Goal: Task Accomplishment & Management: Use online tool/utility

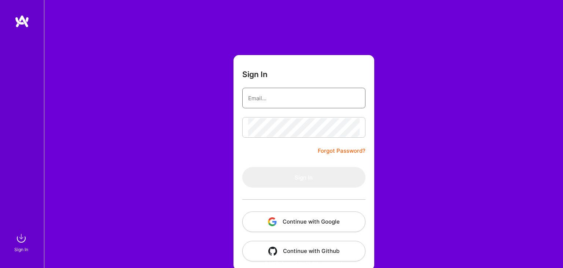
type input "[EMAIL_ADDRESS][DOMAIN_NAME]"
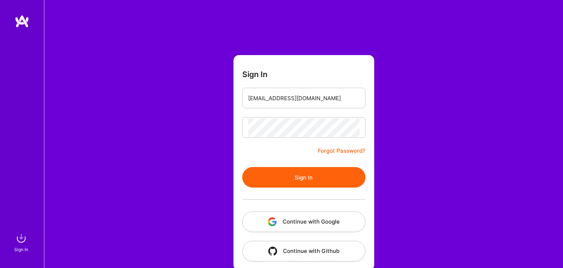
click at [264, 177] on button "Sign In" at bounding box center [303, 177] width 123 height 21
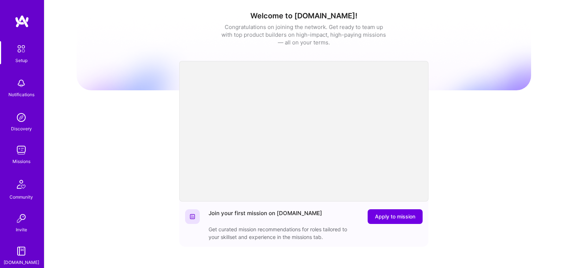
click at [18, 154] on img at bounding box center [21, 150] width 15 height 15
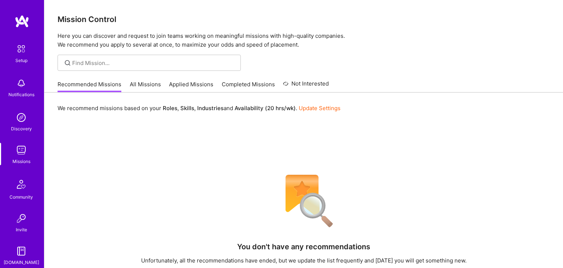
click at [138, 84] on link "All Missions" at bounding box center [145, 86] width 31 height 12
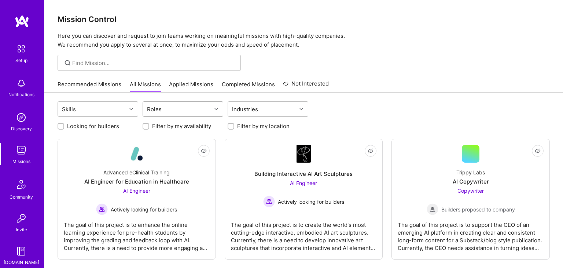
click at [193, 111] on div "Roles" at bounding box center [177, 109] width 69 height 15
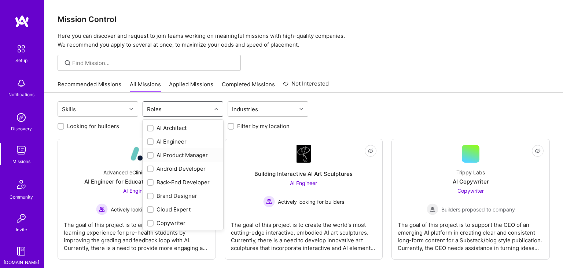
click at [179, 155] on div "AI Product Manager" at bounding box center [183, 155] width 72 height 8
checkbox input "true"
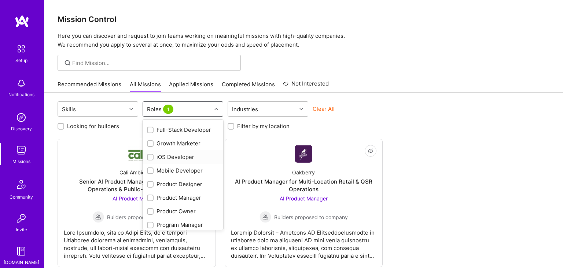
scroll to position [177, 0]
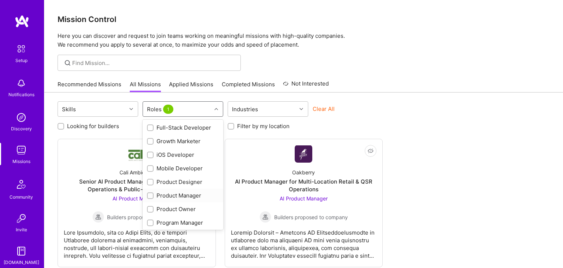
click at [170, 192] on div "Product Manager" at bounding box center [183, 195] width 72 height 8
checkbox input "true"
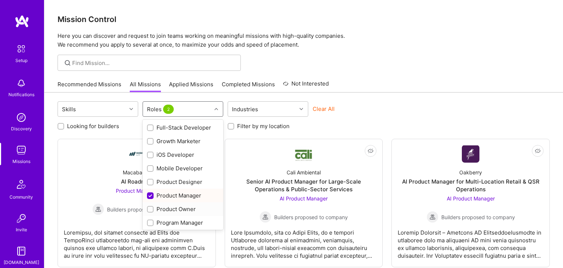
click at [171, 211] on div "Product Owner" at bounding box center [183, 209] width 72 height 8
checkbox input "true"
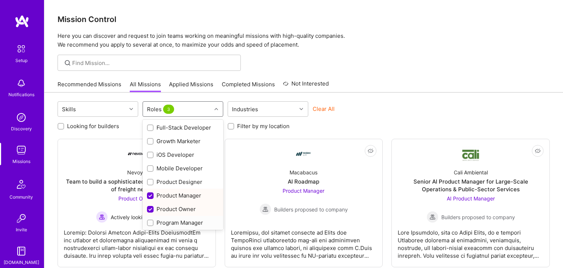
click at [174, 220] on div "Program Manager" at bounding box center [183, 222] width 72 height 8
checkbox input "true"
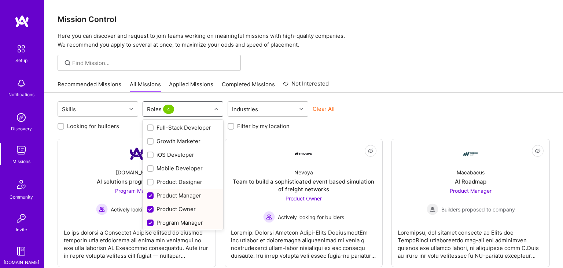
scroll to position [273, 0]
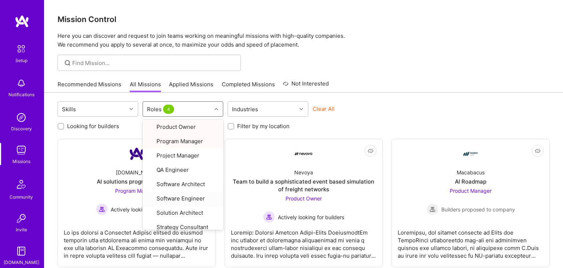
click at [373, 116] on div "Clear All" at bounding box center [353, 112] width 81 height 14
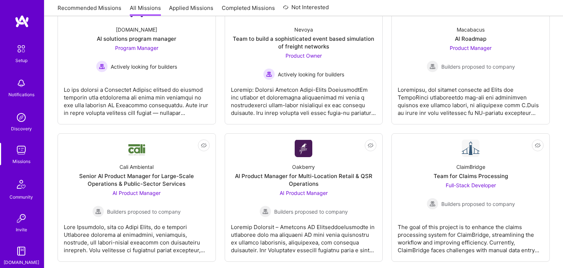
scroll to position [420, 0]
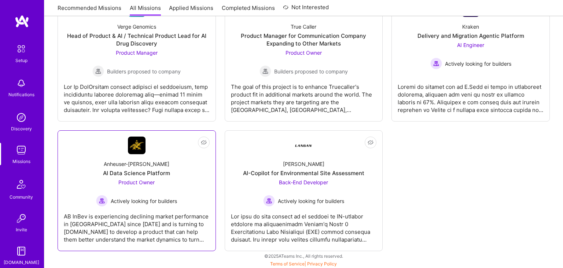
click at [117, 195] on div "Actively looking for builders" at bounding box center [136, 201] width 81 height 12
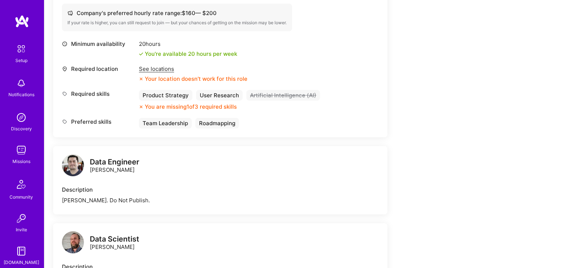
scroll to position [280, 0]
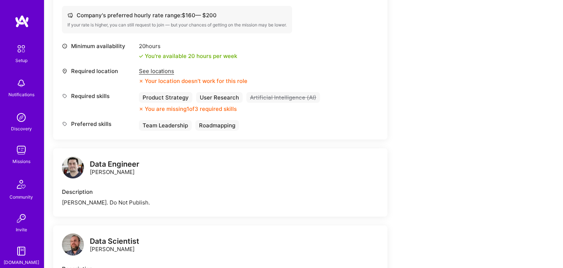
click at [155, 73] on div "See locations" at bounding box center [193, 71] width 108 height 8
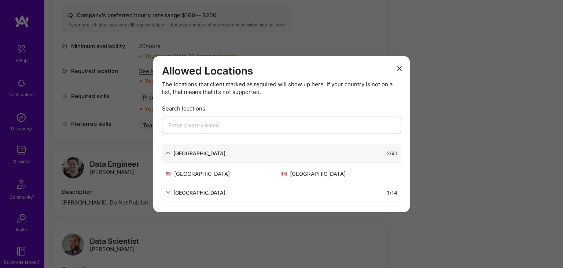
click at [133, 115] on div "Allowed Locations The locations that client marked as required will show up her…" at bounding box center [281, 134] width 563 height 268
